Goal: Find specific page/section: Find specific page/section

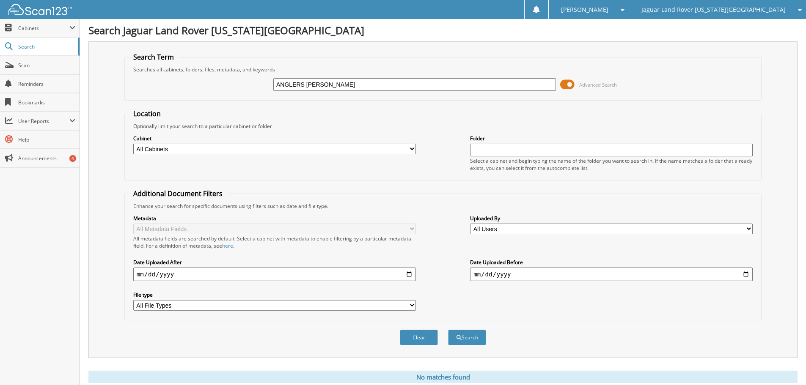
click at [749, 10] on span "Jaguar Land Rover [US_STATE][GEOGRAPHIC_DATA]" at bounding box center [713, 9] width 144 height 5
click at [740, 21] on link "Red [PERSON_NAME] Cadillac & Collision Center" at bounding box center [717, 26] width 177 height 15
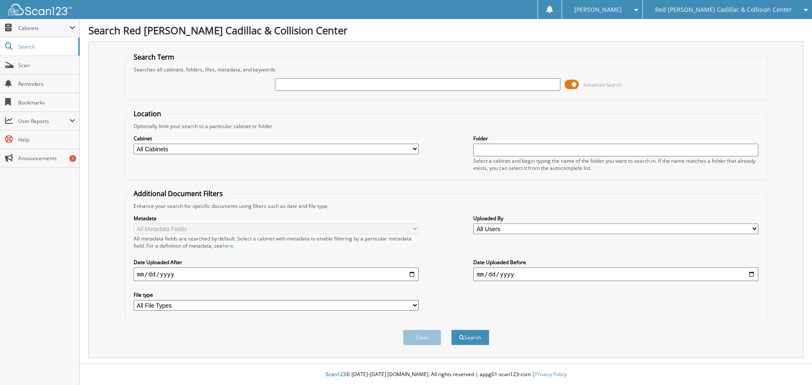
click at [289, 86] on input "text" at bounding box center [417, 84] width 285 height 13
type input "101997"
click at [451, 330] on button "Search" at bounding box center [470, 338] width 38 height 16
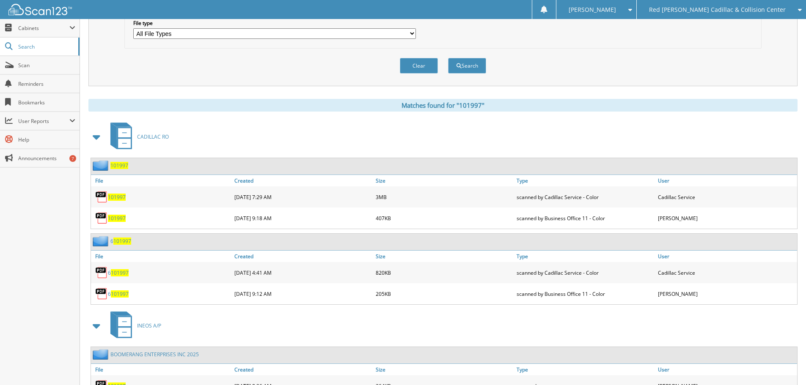
scroll to position [310, 0]
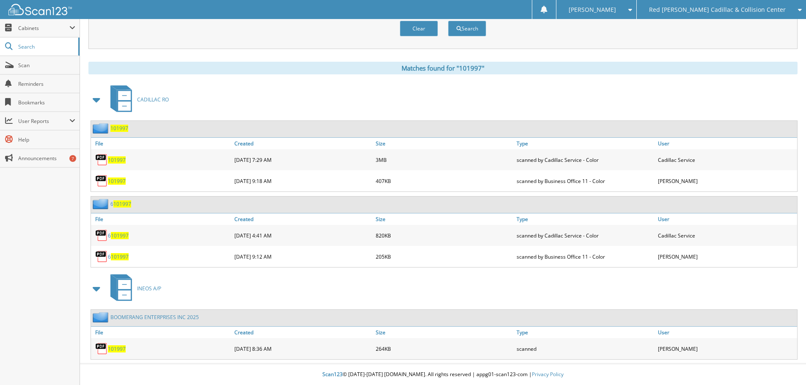
click at [115, 350] on span "101997" at bounding box center [117, 348] width 18 height 7
